Goal: Task Accomplishment & Management: Manage account settings

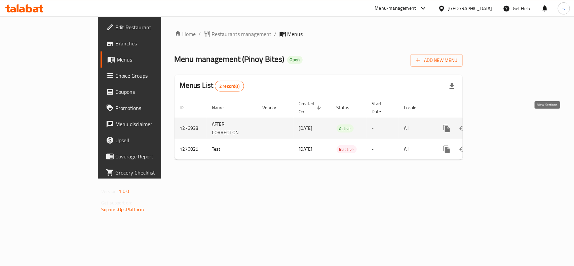
click at [499, 124] on icon "enhanced table" at bounding box center [495, 128] width 8 height 8
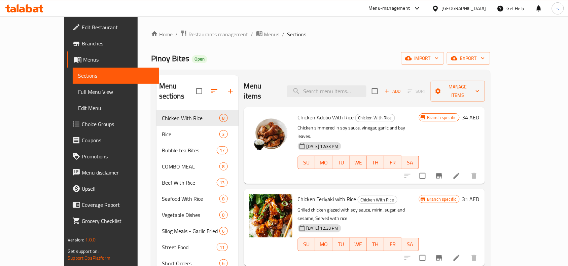
click at [385, 45] on div "Home / Restaurants management / Menus / Sections Pinoy Bites Open import export…" at bounding box center [320, 188] width 339 height 317
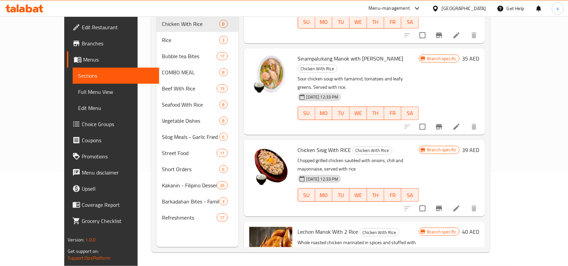
scroll to position [126, 0]
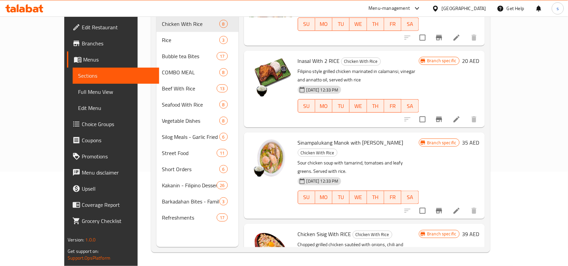
click at [353, 159] on p "Sour chicken soup with tamarind, tomatoes and leafy greens. Served with rice." at bounding box center [358, 167] width 121 height 17
click at [459, 140] on span "Branch specific" at bounding box center [441, 143] width 35 height 6
click at [459, 208] on icon at bounding box center [456, 211] width 6 height 6
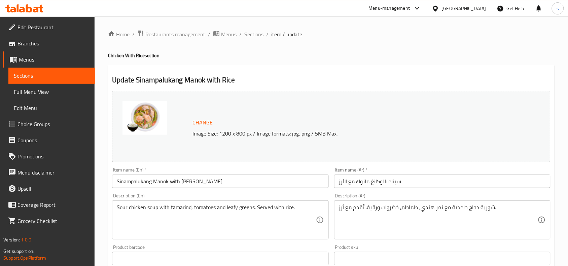
scroll to position [42, 0]
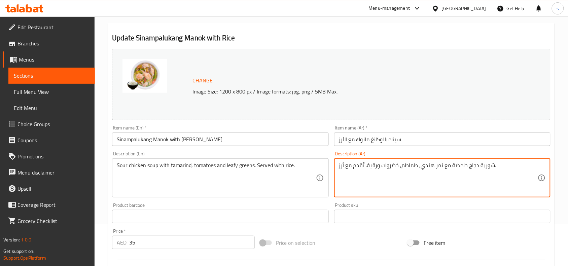
click at [373, 166] on textarea "شوربة دجاج حامضة مع تمر هندي, طماطم, خضروات ورقية. تُقدم مع أرز." at bounding box center [438, 178] width 199 height 32
click at [437, 89] on p "Image Size: 1200 x 800 px / Image formats: jpg, png / 5MB Max." at bounding box center [346, 91] width 313 height 8
drag, startPoint x: 490, startPoint y: 168, endPoint x: 340, endPoint y: 170, distance: 149.7
click at [481, 174] on textarea "شوربة دجاج حامضة مع تمر هندي, طماطم, خضروات ورقية. تُقدم مع أرز." at bounding box center [438, 178] width 199 height 32
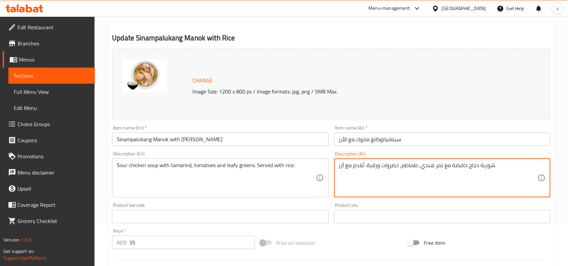
drag, startPoint x: 504, startPoint y: 167, endPoint x: 271, endPoint y: 177, distance: 233.6
click at [271, 177] on div "Change Image Size: 1200 x 800 px / Image formats: jpg, png / 5MB Max. Item name…" at bounding box center [331, 196] width 444 height 300
click at [466, 100] on div "Change Image Size: 1200 x 800 px / Image formats: jpg, png / 5MB Max." at bounding box center [331, 84] width 438 height 71
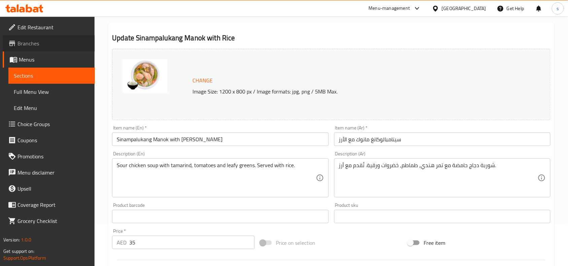
click at [21, 42] on span "Branches" at bounding box center [53, 43] width 72 height 8
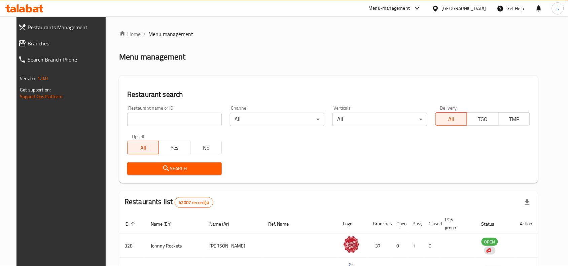
click at [31, 44] on span "Branches" at bounding box center [67, 43] width 78 height 8
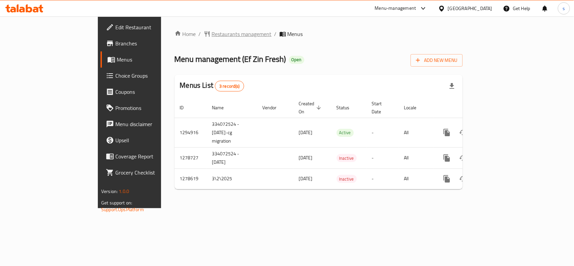
click at [212, 32] on span "Restaurants management" at bounding box center [242, 34] width 60 height 8
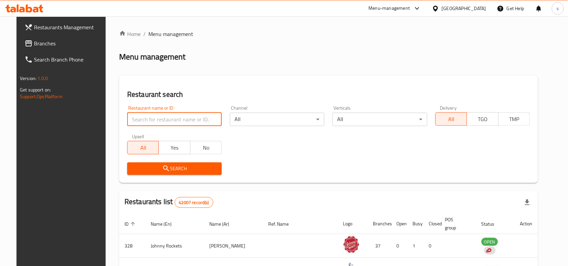
paste input "630711"
type input "630711"
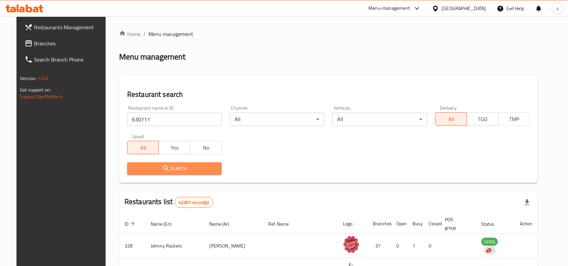
click at [162, 164] on icon "submit" at bounding box center [166, 168] width 8 height 8
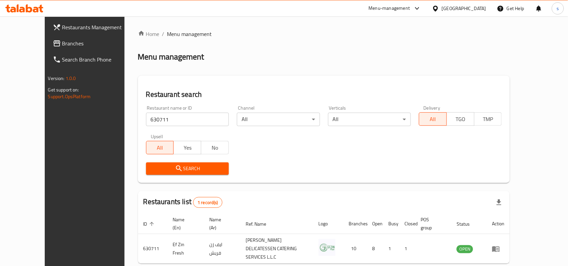
click at [62, 39] on span "Branches" at bounding box center [98, 43] width 72 height 8
